Goal: Transaction & Acquisition: Purchase product/service

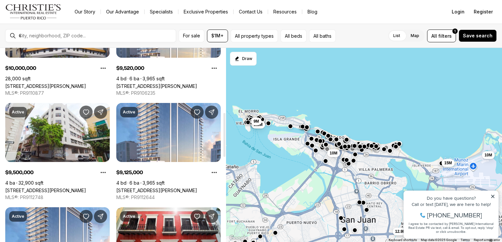
scroll to position [285, 0]
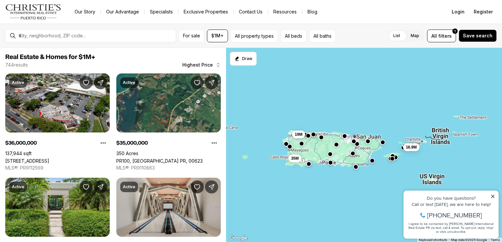
drag, startPoint x: 276, startPoint y: 154, endPoint x: 329, endPoint y: 149, distance: 53.4
click at [329, 149] on div "35M 19M 16.9M" at bounding box center [364, 145] width 276 height 195
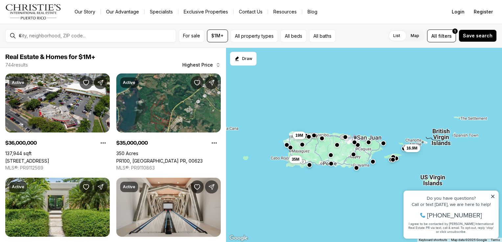
click at [339, 146] on button "button" at bounding box center [336, 144] width 5 height 5
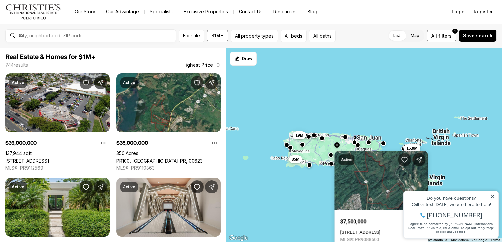
click at [345, 86] on div "35M 19M 16.9M" at bounding box center [364, 145] width 276 height 195
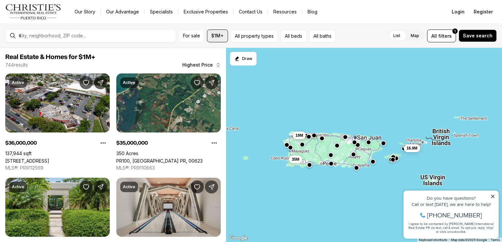
click at [220, 34] on span "$1M+" at bounding box center [217, 35] width 12 height 5
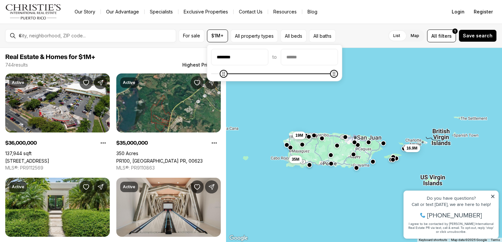
type input "*******"
click at [213, 77] on icon "Minimum" at bounding box center [215, 73] width 5 height 5
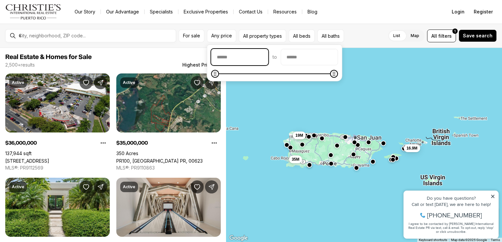
click at [239, 58] on input "priceMin" at bounding box center [240, 57] width 56 height 16
type input "*******"
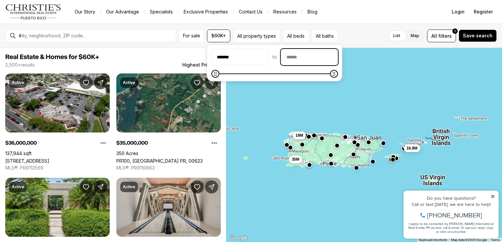
click at [306, 58] on input "priceMax" at bounding box center [309, 57] width 56 height 16
type input "********"
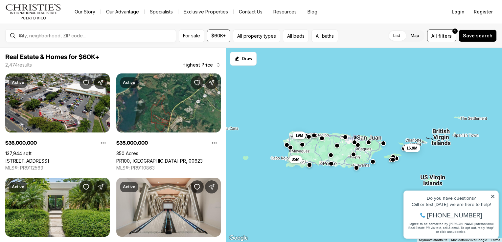
click at [332, 108] on div "35M 19M 16.9M" at bounding box center [364, 145] width 276 height 195
click at [335, 173] on div "35M 19M 16.9M" at bounding box center [364, 145] width 276 height 195
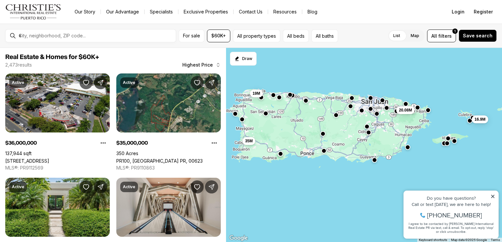
click at [369, 135] on div at bounding box center [368, 132] width 5 height 5
click at [368, 132] on button "button" at bounding box center [368, 131] width 5 height 5
click at [223, 63] on div at bounding box center [224, 71] width 2 height 44
click at [216, 65] on icon "button" at bounding box center [217, 64] width 5 height 5
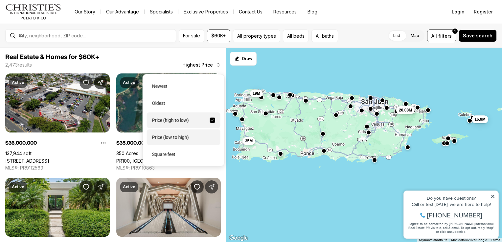
click at [192, 139] on div "Price (low to high)" at bounding box center [184, 138] width 74 height 16
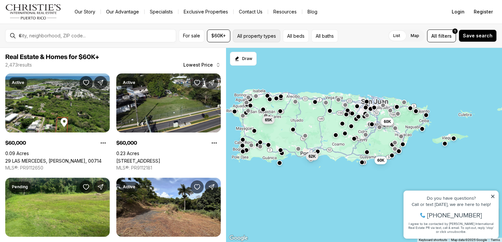
drag, startPoint x: 267, startPoint y: 37, endPoint x: 256, endPoint y: 41, distance: 11.6
click at [256, 41] on button "All property types" at bounding box center [256, 36] width 47 height 13
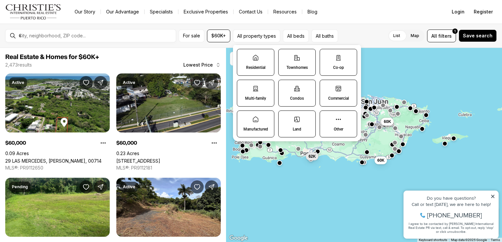
click at [258, 57] on icon at bounding box center [255, 58] width 7 height 7
click at [244, 56] on button "Residential" at bounding box center [240, 52] width 7 height 7
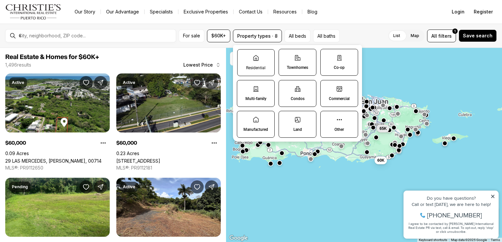
click at [250, 64] on label "Residential" at bounding box center [255, 62] width 37 height 27
click at [244, 56] on button "Residential" at bounding box center [240, 53] width 7 height 7
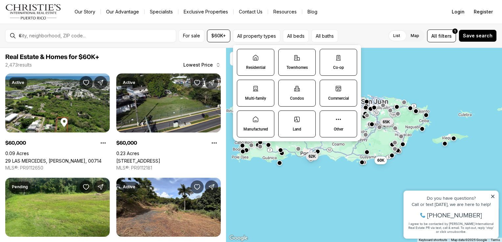
click at [252, 123] on label "Manufactured" at bounding box center [255, 124] width 37 height 27
click at [244, 118] on button "Manufactured" at bounding box center [240, 114] width 7 height 7
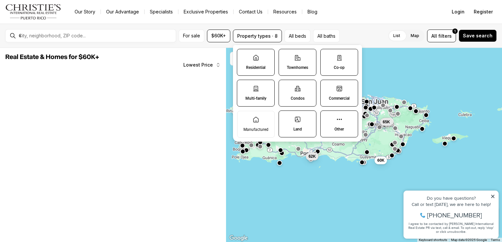
click at [296, 124] on label "Land" at bounding box center [298, 124] width 38 height 27
click at [285, 118] on button "Land" at bounding box center [282, 114] width 7 height 7
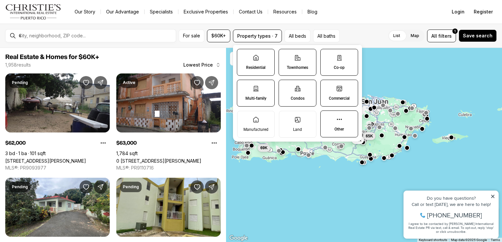
click at [342, 94] on label "Commercial" at bounding box center [339, 93] width 38 height 27
click at [327, 87] on button "Commercial" at bounding box center [324, 83] width 7 height 7
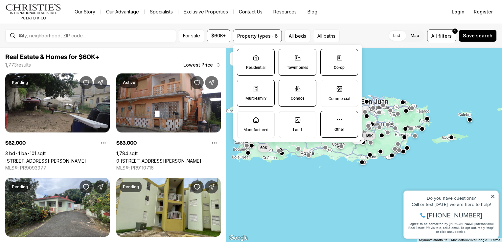
click at [340, 121] on icon at bounding box center [339, 120] width 7 height 7
click at [327, 118] on button "Other" at bounding box center [324, 114] width 7 height 7
click at [262, 63] on label "Residential" at bounding box center [256, 62] width 38 height 27
click at [244, 56] on button "Residential" at bounding box center [240, 52] width 7 height 7
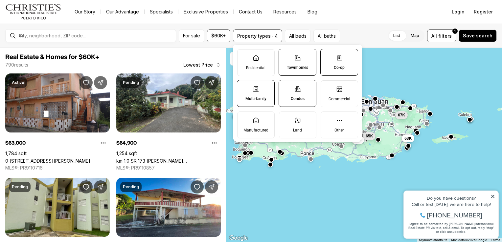
click at [307, 60] on label "Townhomes" at bounding box center [298, 62] width 38 height 27
click at [285, 56] on button "Townhomes" at bounding box center [282, 52] width 7 height 7
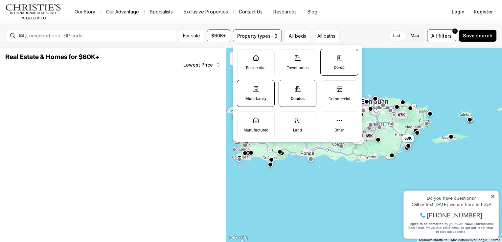
click at [346, 58] on label "Co-op" at bounding box center [339, 62] width 38 height 27
click at [327, 56] on button "Co-op" at bounding box center [324, 52] width 7 height 7
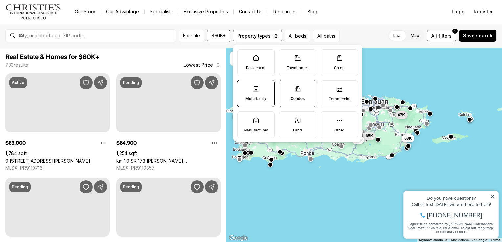
click at [306, 89] on label "Condos" at bounding box center [298, 93] width 38 height 27
click at [285, 87] on button "Condos" at bounding box center [282, 83] width 7 height 7
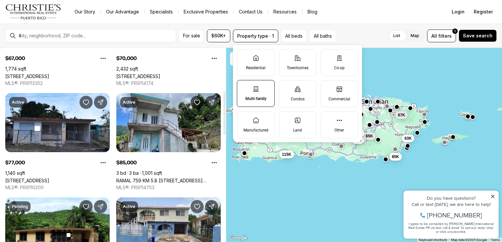
scroll to position [187, 0]
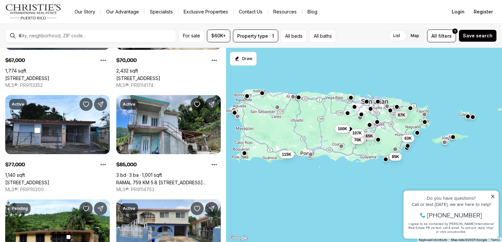
click at [435, 82] on div "65K 89K 70K 67K 115K 107K 63K 100K 85K" at bounding box center [364, 145] width 276 height 195
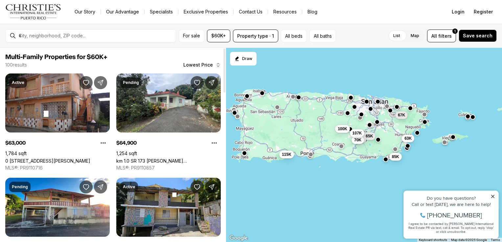
click at [213, 60] on span "Multi-Family Properties for $60K+" at bounding box center [112, 57] width 215 height 8
click at [223, 66] on div at bounding box center [224, 71] width 2 height 44
click at [223, 65] on div at bounding box center [224, 71] width 2 height 44
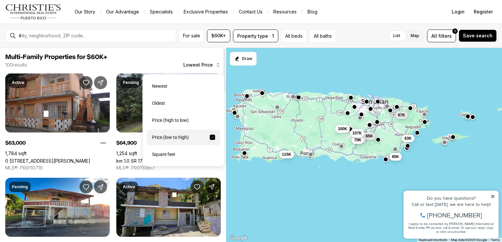
click at [213, 64] on button "Lowest Price" at bounding box center [201, 64] width 45 height 13
click at [198, 120] on div "Price (high to low)" at bounding box center [184, 121] width 74 height 16
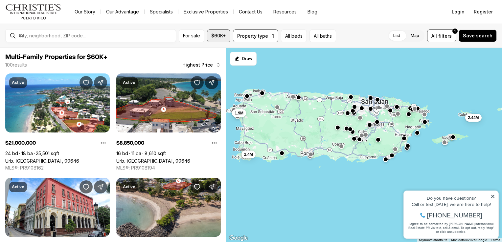
click at [220, 38] on span "$60K+" at bounding box center [218, 35] width 15 height 5
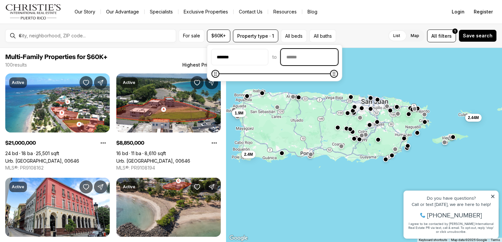
click at [304, 58] on input "priceMax" at bounding box center [309, 57] width 56 height 16
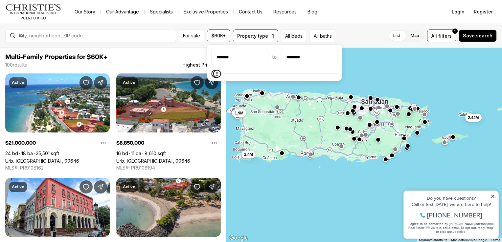
type input "********"
click at [312, 71] on span at bounding box center [274, 74] width 127 height 7
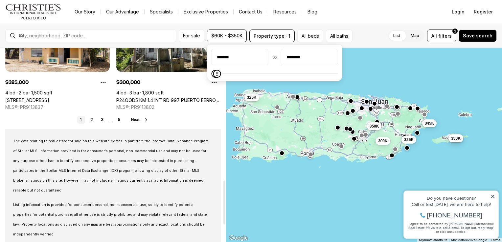
scroll to position [583, 0]
click at [92, 119] on link "2" at bounding box center [92, 120] width 8 height 8
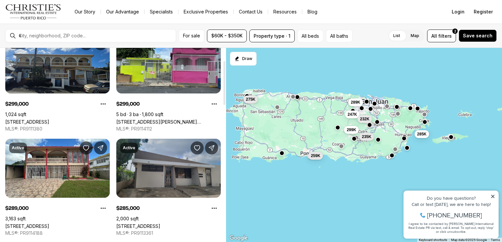
scroll to position [111, 0]
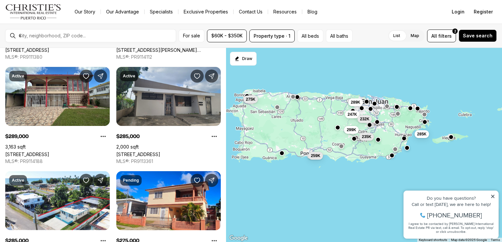
click at [383, 116] on div "299K 247K 232K 235K 285K 275K 259K 289K" at bounding box center [364, 145] width 276 height 195
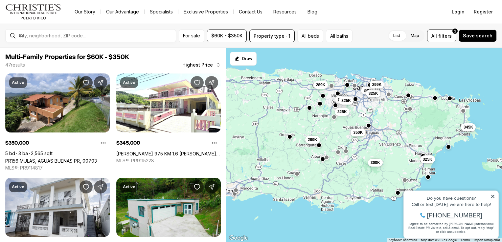
click at [345, 120] on div "299K 300K 325K 350K 345K 345K 289K 325K 341K 325K 325K 299K" at bounding box center [364, 145] width 276 height 195
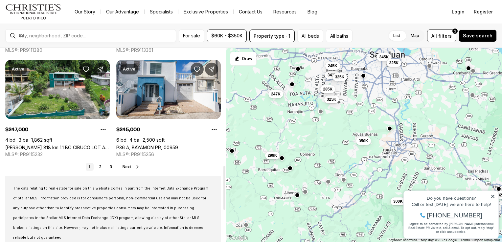
scroll to position [518, 0]
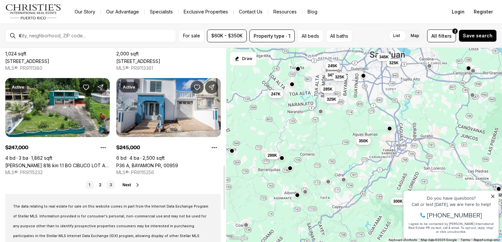
click at [109, 184] on link "3" at bounding box center [111, 185] width 8 height 8
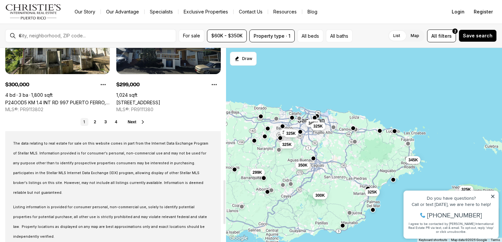
scroll to position [580, 0]
click at [310, 143] on div "299K 350K 345K 341K 325K 325K 325K 325K 300K 350K 325K 345K" at bounding box center [364, 145] width 276 height 195
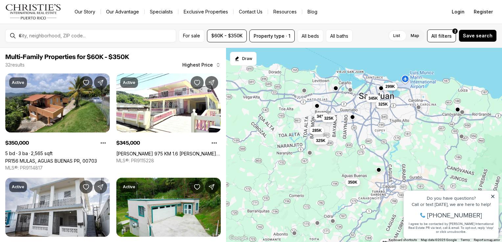
drag, startPoint x: 288, startPoint y: 141, endPoint x: 353, endPoint y: 140, distance: 65.1
click at [353, 140] on div "350K 345K 341K 325K 325K 325K 325K 300K 285K 345K 299K 285K" at bounding box center [364, 145] width 276 height 195
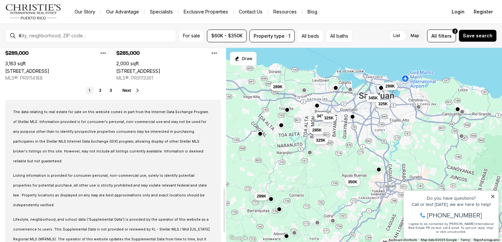
scroll to position [619, 0]
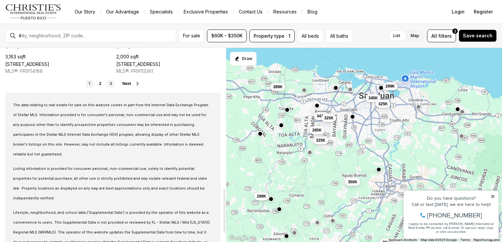
click at [110, 83] on link "3" at bounding box center [111, 84] width 8 height 8
click at [110, 83] on div "1 2 3 Next" at bounding box center [112, 84] width 215 height 8
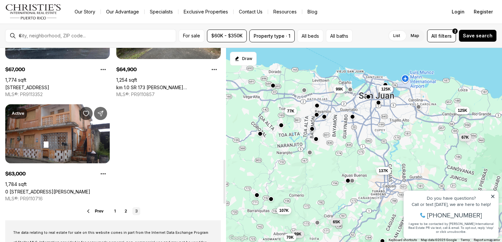
scroll to position [494, 0]
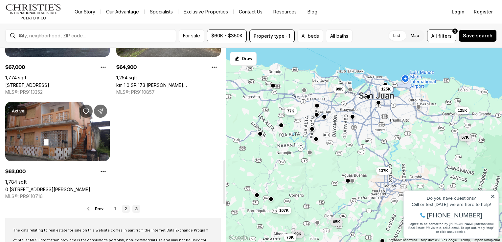
click at [127, 208] on link "2" at bounding box center [126, 209] width 8 height 8
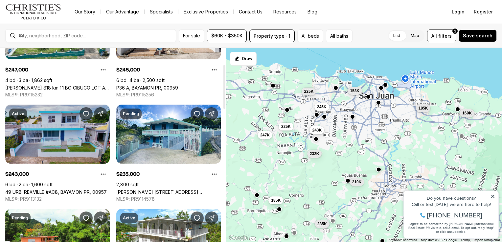
scroll to position [72, 0]
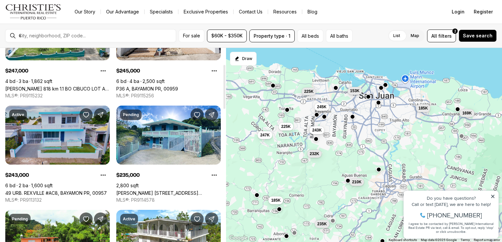
click at [54, 191] on link "49 URB. REXVILLE #AC8, BAYAMON PR, 00957" at bounding box center [55, 194] width 101 height 6
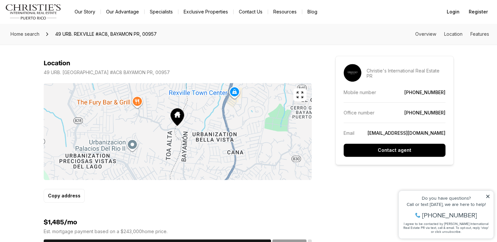
scroll to position [373, 0]
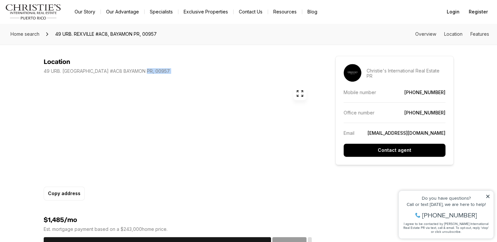
click at [191, 130] on div at bounding box center [178, 130] width 268 height 97
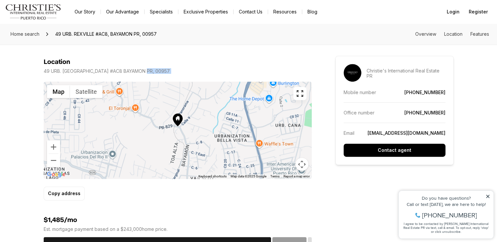
drag, startPoint x: 191, startPoint y: 130, endPoint x: 187, endPoint y: 129, distance: 4.6
click at [187, 129] on div at bounding box center [178, 130] width 268 height 97
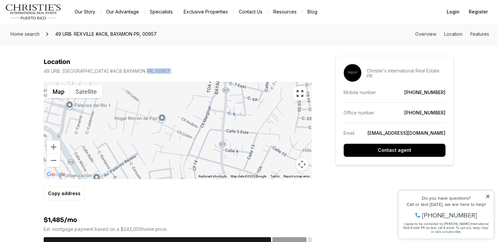
drag, startPoint x: 187, startPoint y: 129, endPoint x: 254, endPoint y: 81, distance: 83.0
click at [254, 81] on div "Location 49 URB. [GEOGRAPHIC_DATA], 00957 ← Move left → Move right ↑ Move up ↓ …" at bounding box center [178, 129] width 268 height 143
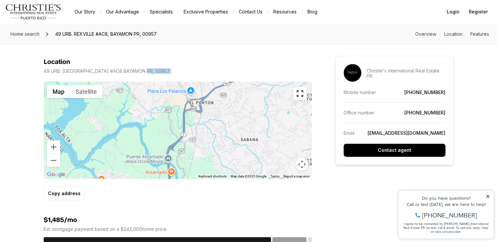
drag, startPoint x: 175, startPoint y: 171, endPoint x: 201, endPoint y: 103, distance: 73.6
click at [201, 103] on div at bounding box center [178, 130] width 268 height 97
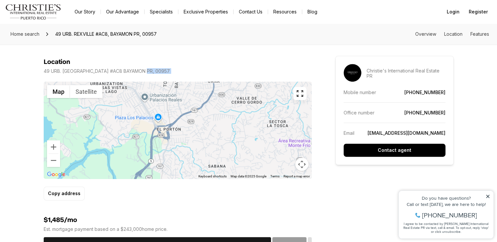
drag, startPoint x: 229, startPoint y: 103, endPoint x: 177, endPoint y: 162, distance: 78.4
click at [177, 162] on div at bounding box center [178, 130] width 268 height 97
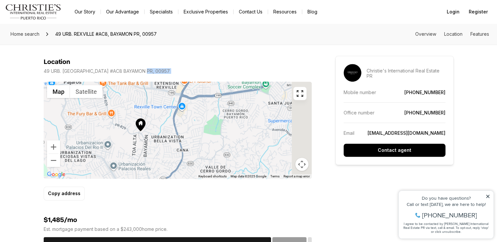
drag, startPoint x: 230, startPoint y: 110, endPoint x: 194, endPoint y: 189, distance: 86.0
click at [194, 189] on div "Location 49 URB. REXVILLE #AC8 BAYAMON PR, 00957 ← Move left → Move right ↑ Mov…" at bounding box center [178, 129] width 268 height 143
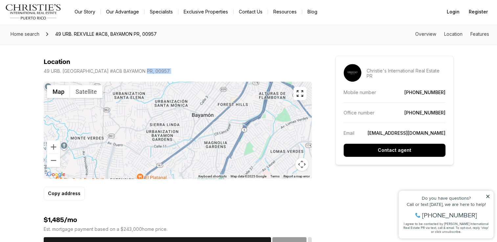
drag, startPoint x: 234, startPoint y: 104, endPoint x: 192, endPoint y: 192, distance: 97.3
click at [192, 192] on div "Location 49 URB. REXVILLE #AC8 BAYAMON PR, 00957 ← Move left → Move right ↑ Mov…" at bounding box center [178, 129] width 268 height 143
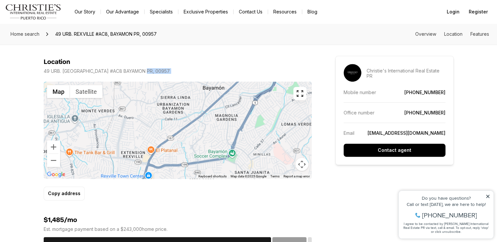
drag, startPoint x: 179, startPoint y: 157, endPoint x: 206, endPoint y: 100, distance: 64.1
click at [203, 104] on div at bounding box center [178, 130] width 268 height 97
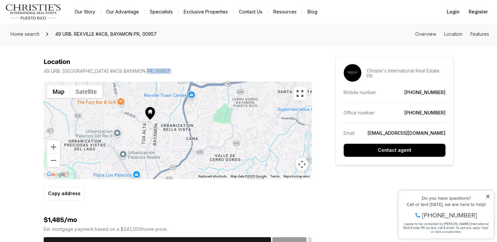
drag, startPoint x: 198, startPoint y: 135, endPoint x: 217, endPoint y: 100, distance: 40.1
click at [217, 100] on div at bounding box center [178, 130] width 268 height 97
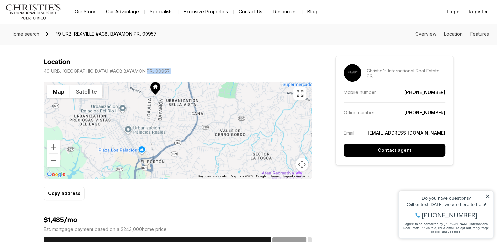
drag, startPoint x: 192, startPoint y: 144, endPoint x: 197, endPoint y: 118, distance: 26.5
click at [197, 118] on div at bounding box center [178, 130] width 268 height 97
click at [194, 104] on div at bounding box center [178, 130] width 268 height 97
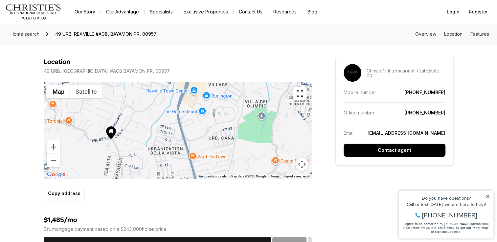
drag, startPoint x: 191, startPoint y: 93, endPoint x: 185, endPoint y: 145, distance: 51.5
click at [185, 145] on div at bounding box center [178, 130] width 268 height 97
click at [182, 102] on div at bounding box center [178, 130] width 268 height 97
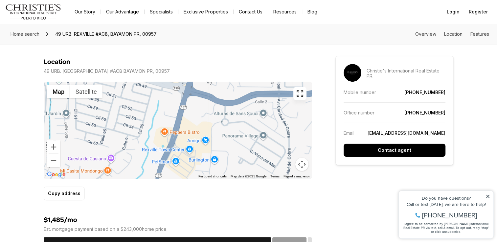
drag, startPoint x: 203, startPoint y: 96, endPoint x: 186, endPoint y: 164, distance: 69.7
click at [186, 164] on div at bounding box center [178, 130] width 268 height 97
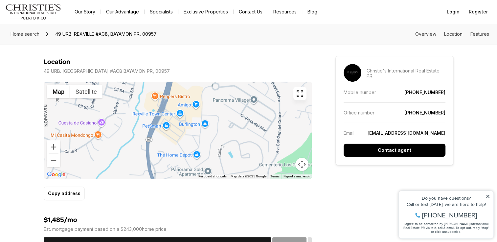
drag, startPoint x: 199, startPoint y: 103, endPoint x: 189, endPoint y: 70, distance: 34.0
click at [189, 70] on div "Location 49 URB. REXVILLE #AC8 BAYAMON PR, 00957 ← Move left → Move right ↑ Mov…" at bounding box center [178, 129] width 268 height 143
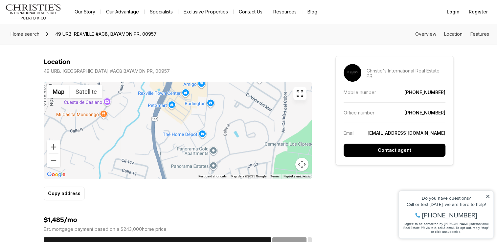
drag, startPoint x: 144, startPoint y: 153, endPoint x: 167, endPoint y: 97, distance: 60.6
click at [164, 101] on div at bounding box center [178, 130] width 268 height 97
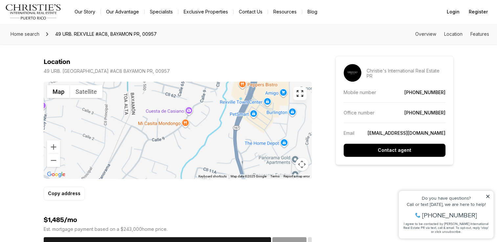
drag, startPoint x: 139, startPoint y: 120, endPoint x: 198, endPoint y: 167, distance: 75.8
click at [198, 167] on div at bounding box center [178, 130] width 268 height 97
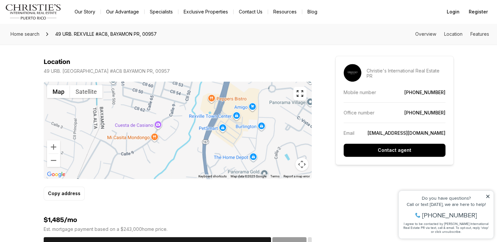
drag, startPoint x: 207, startPoint y: 120, endPoint x: 175, endPoint y: 135, distance: 35.3
click at [175, 135] on div at bounding box center [178, 130] width 268 height 97
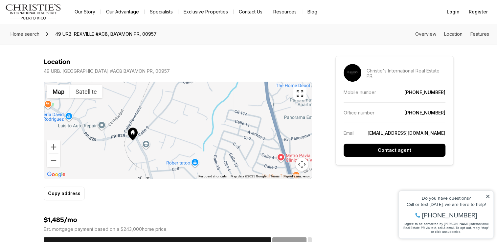
drag, startPoint x: 146, startPoint y: 169, endPoint x: 209, endPoint y: 97, distance: 96.0
click at [209, 97] on div at bounding box center [178, 130] width 268 height 97
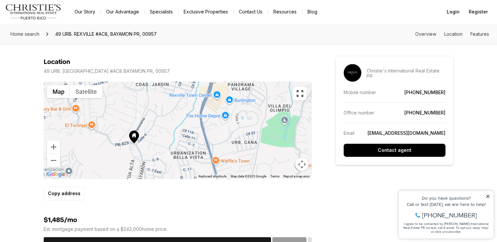
click at [134, 149] on div at bounding box center [178, 130] width 268 height 97
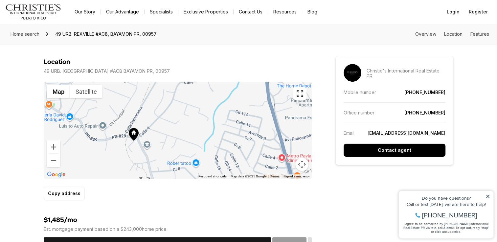
click at [134, 149] on div at bounding box center [178, 130] width 268 height 97
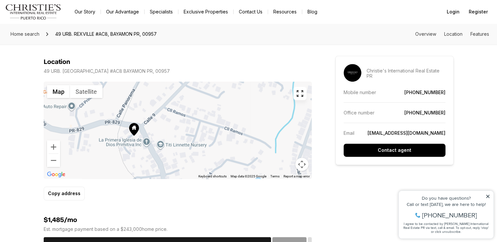
click at [141, 133] on div at bounding box center [178, 130] width 268 height 97
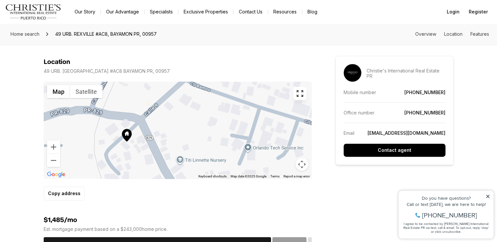
click at [141, 133] on div at bounding box center [178, 130] width 268 height 97
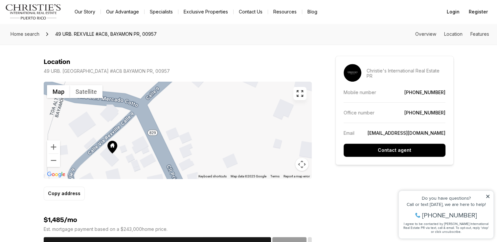
click at [96, 99] on div at bounding box center [178, 130] width 268 height 97
click at [94, 96] on button "Satellite" at bounding box center [86, 91] width 33 height 13
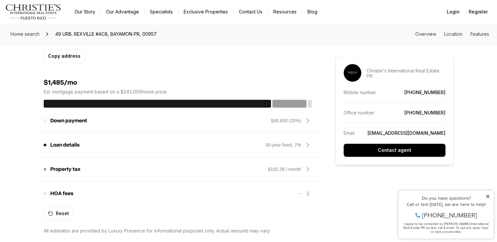
scroll to position [531, 0]
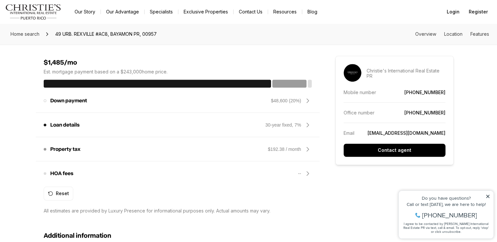
click at [290, 101] on div "$48,600 (20%)" at bounding box center [286, 101] width 30 height 7
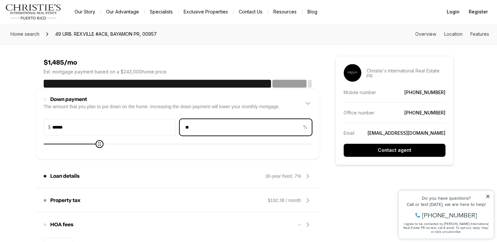
click at [233, 128] on input "**" at bounding box center [241, 128] width 122 height 16
type input "*****"
type input "*"
type input "******"
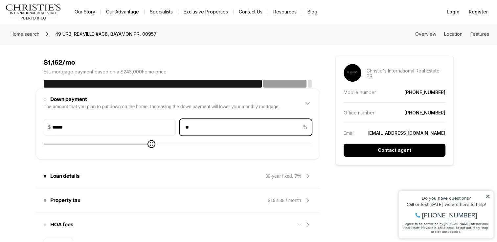
type input "**"
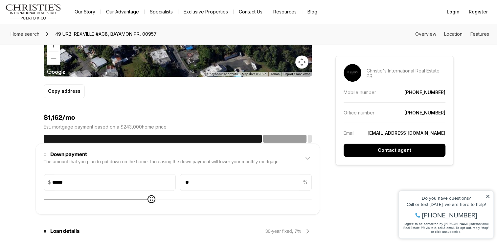
scroll to position [475, 0]
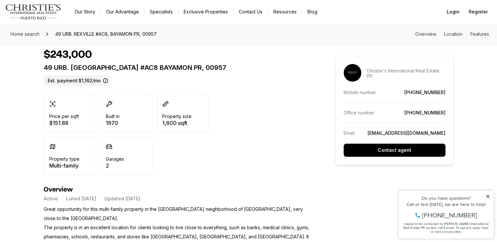
scroll to position [0, 0]
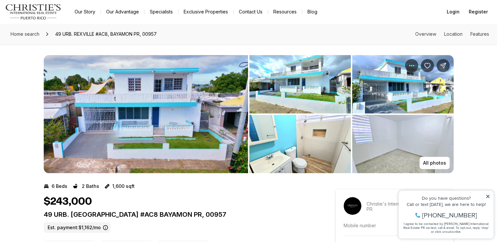
click at [128, 113] on img "View image gallery" at bounding box center [146, 114] width 204 height 118
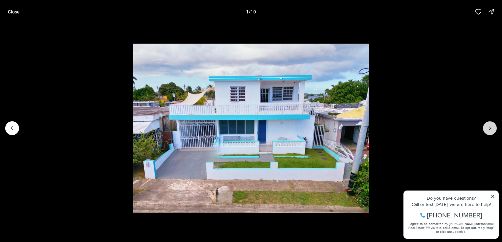
click at [489, 129] on icon "Next slide" at bounding box center [489, 128] width 7 height 7
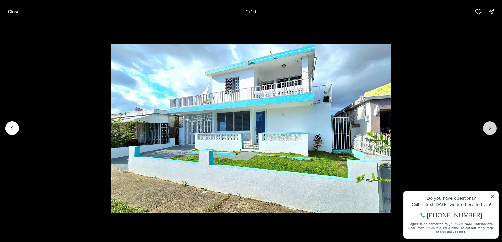
click at [489, 129] on icon "Next slide" at bounding box center [489, 128] width 7 height 7
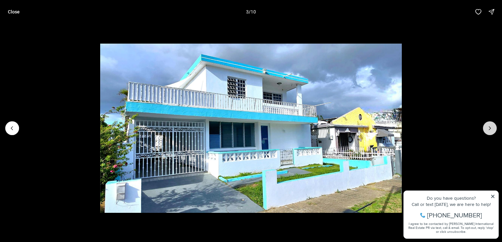
click at [489, 129] on icon "Next slide" at bounding box center [489, 128] width 7 height 7
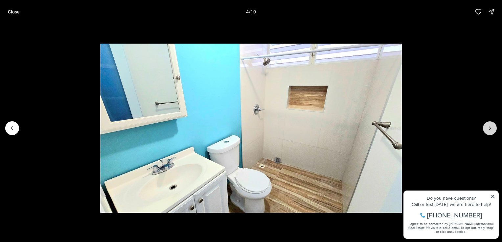
click at [489, 129] on icon "Next slide" at bounding box center [489, 128] width 7 height 7
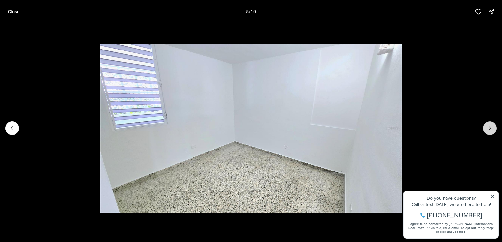
click at [489, 129] on icon "Next slide" at bounding box center [489, 128] width 7 height 7
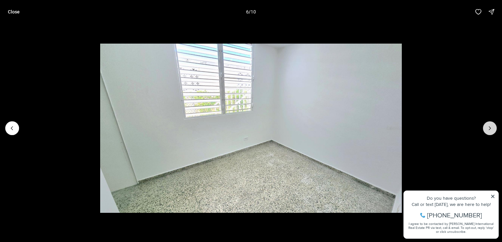
click at [489, 129] on icon "Next slide" at bounding box center [489, 128] width 7 height 7
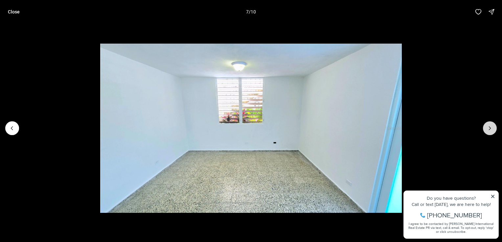
click at [489, 129] on icon "Next slide" at bounding box center [489, 128] width 7 height 7
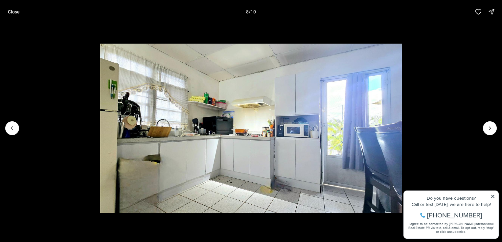
click at [277, 181] on img "8 of 10" at bounding box center [251, 129] width 302 height 170
click at [493, 127] on icon "Next slide" at bounding box center [489, 128] width 7 height 7
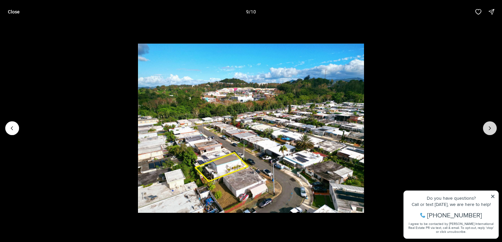
click at [493, 127] on icon "Next slide" at bounding box center [489, 128] width 7 height 7
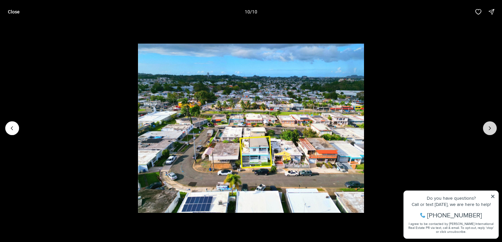
click at [493, 127] on div at bounding box center [490, 129] width 14 height 14
click at [490, 126] on div at bounding box center [490, 129] width 14 height 14
click at [15, 10] on p "Close" at bounding box center [14, 11] width 12 height 5
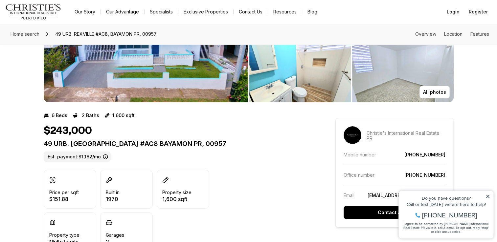
scroll to position [73, 0]
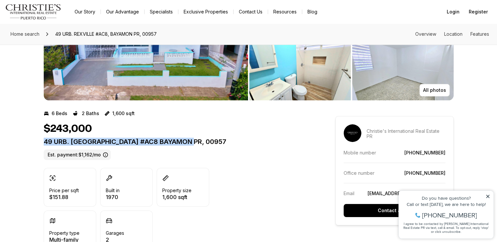
drag, startPoint x: 43, startPoint y: 139, endPoint x: 189, endPoint y: 143, distance: 145.9
click at [189, 143] on p "49 URB. REXVILLE #AC8 BAYAMON PR, 00957" at bounding box center [178, 142] width 268 height 8
copy p "49 URB. REXVILLE #AC8 BAYAMON PR, 00957"
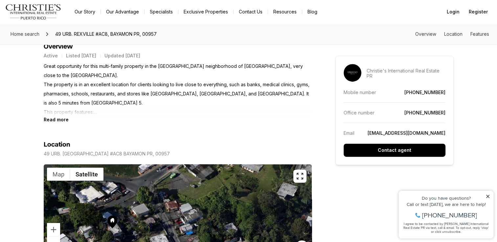
scroll to position [290, 0]
click at [490, 197] on div "Do you have questions? Call or text today, we are here to help! 347-797-5825 I …" at bounding box center [446, 215] width 95 height 48
click at [488, 196] on icon at bounding box center [487, 196] width 5 height 5
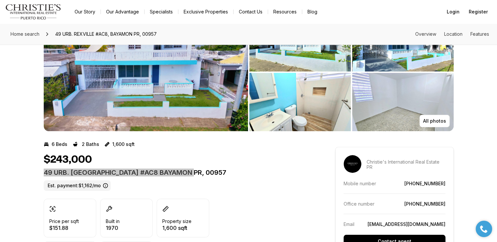
scroll to position [41, 0]
